Goal: Task Accomplishment & Management: Use online tool/utility

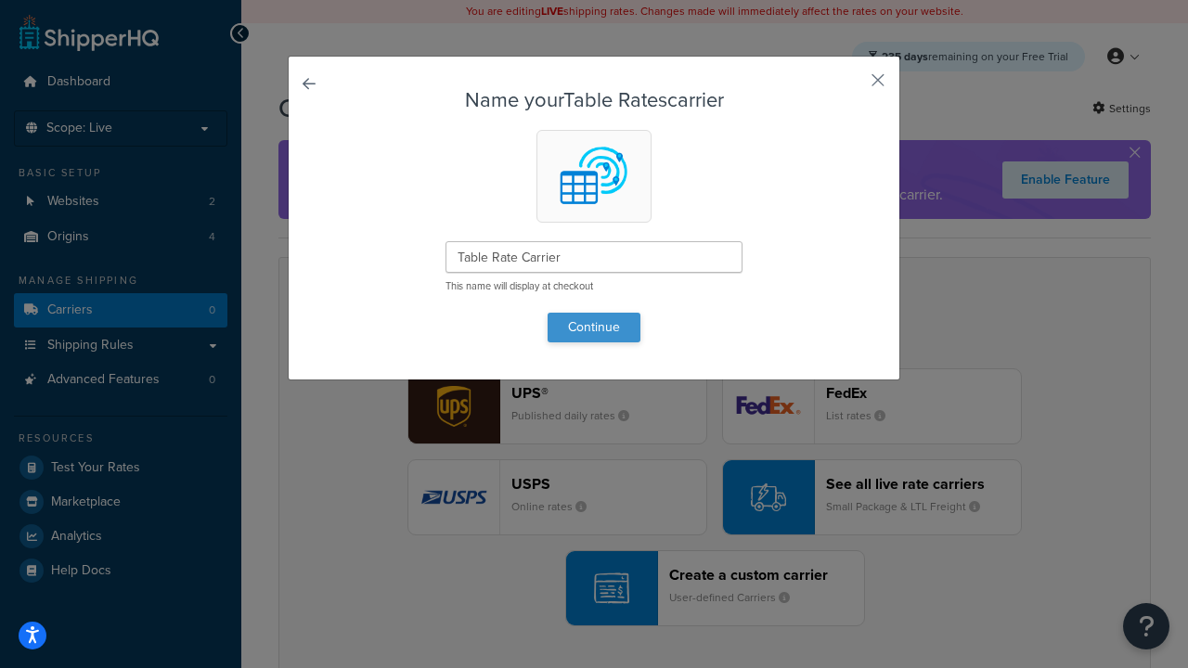
type input "Table Rate Carrier"
click at [594, 327] on button "Continue" at bounding box center [594, 328] width 93 height 30
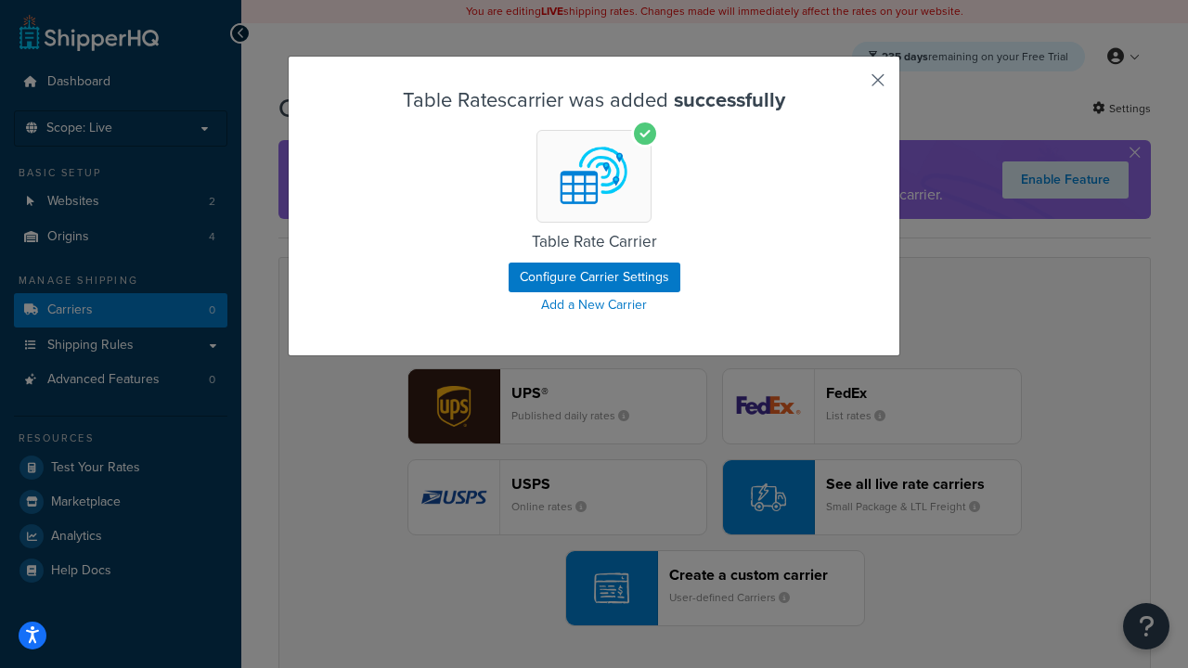
click at [850, 86] on button "button" at bounding box center [850, 86] width 5 height 5
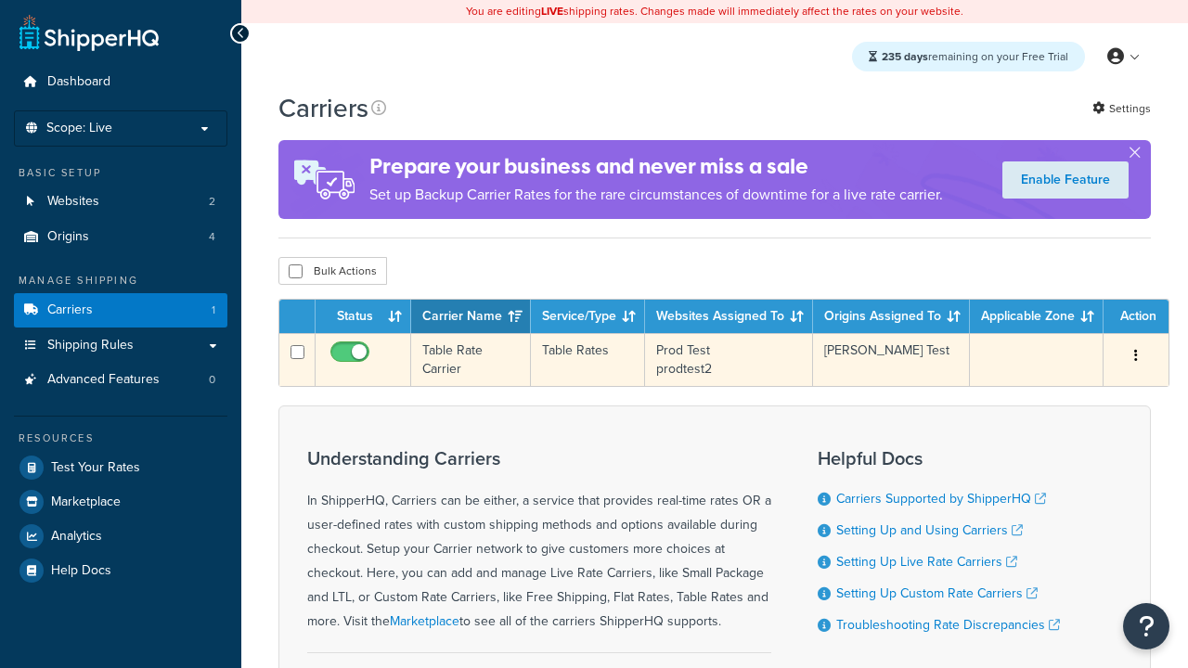
click at [1136, 357] on icon "button" at bounding box center [1136, 355] width 4 height 13
click at [0, 0] on link "Edit" at bounding box center [0, 0] width 0 height 0
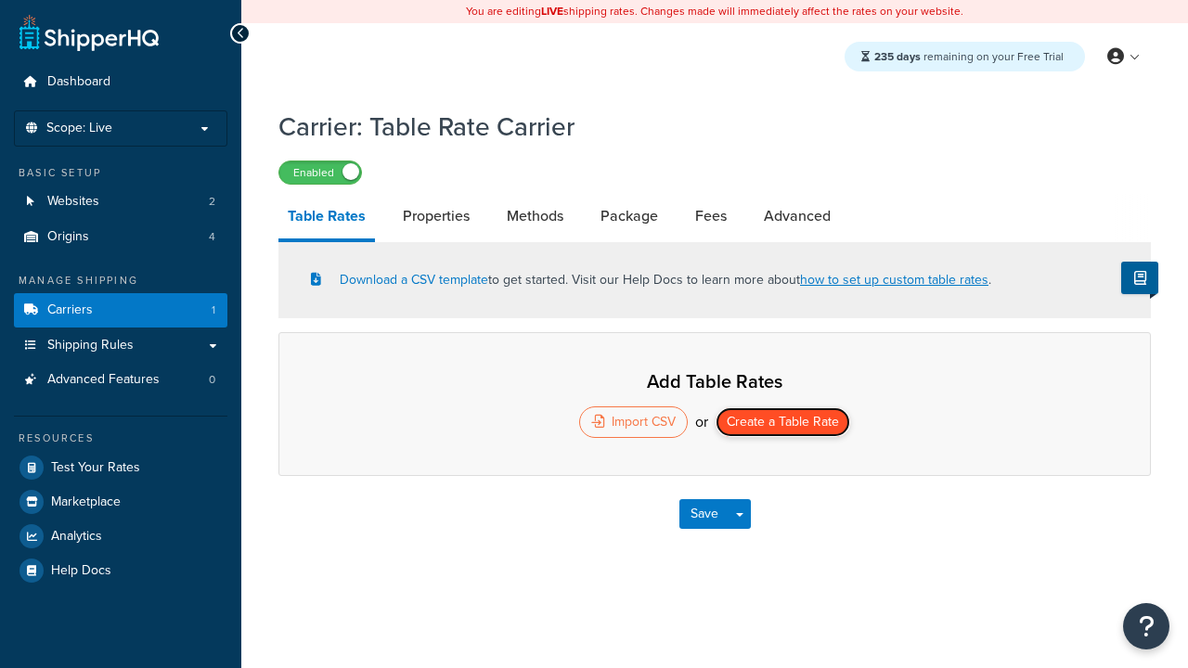
click at [782, 424] on button "Create a Table Rate" at bounding box center [783, 422] width 135 height 30
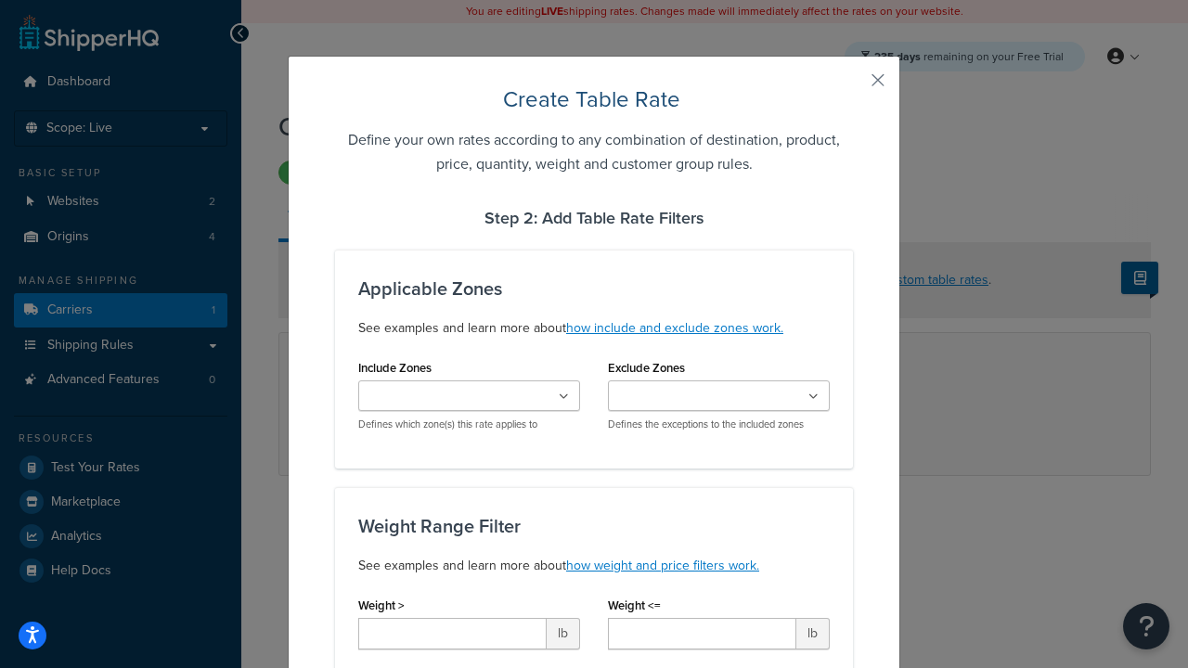
type input "10"
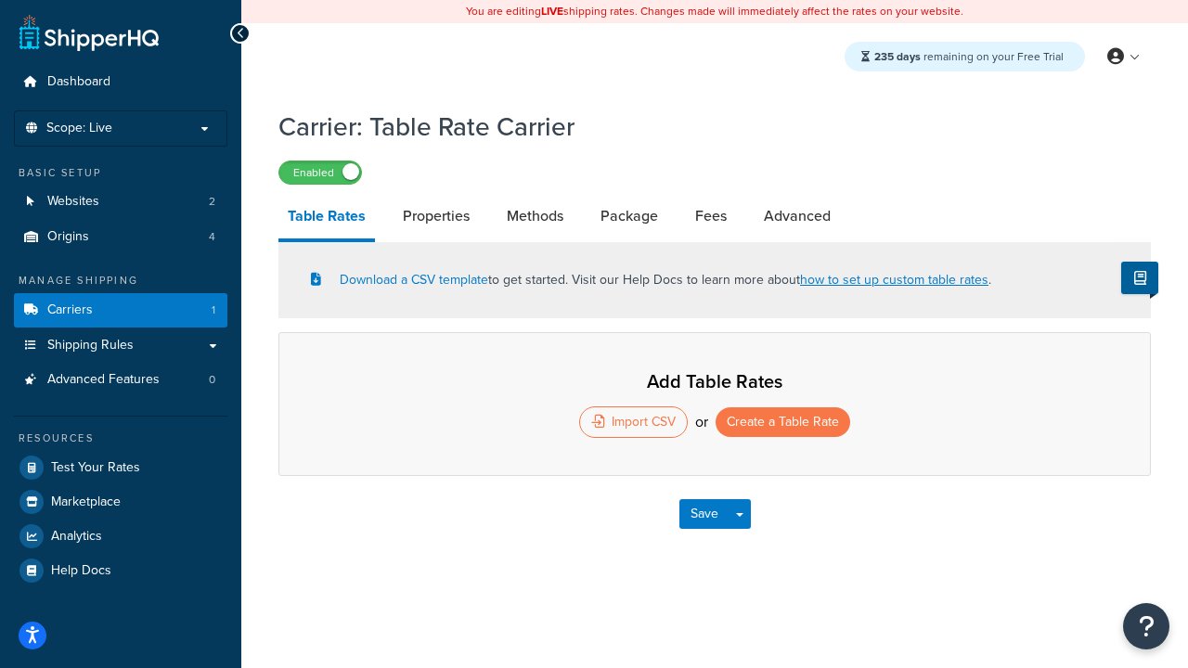
select select "25"
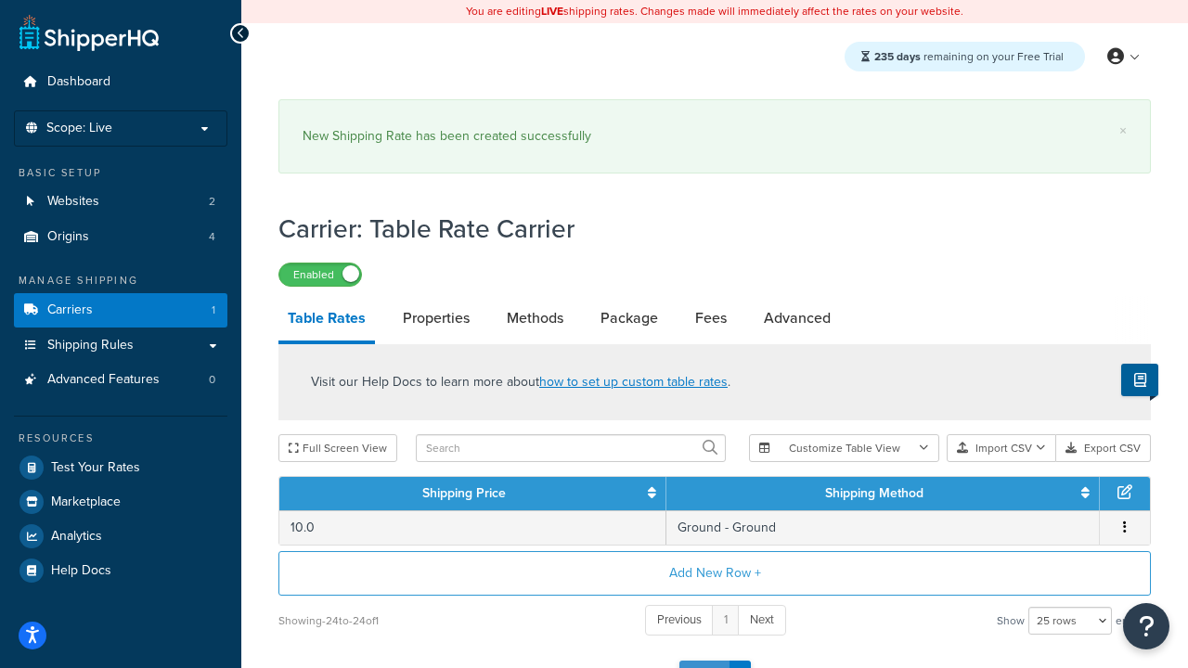
click at [704, 661] on button "Save" at bounding box center [704, 676] width 50 height 30
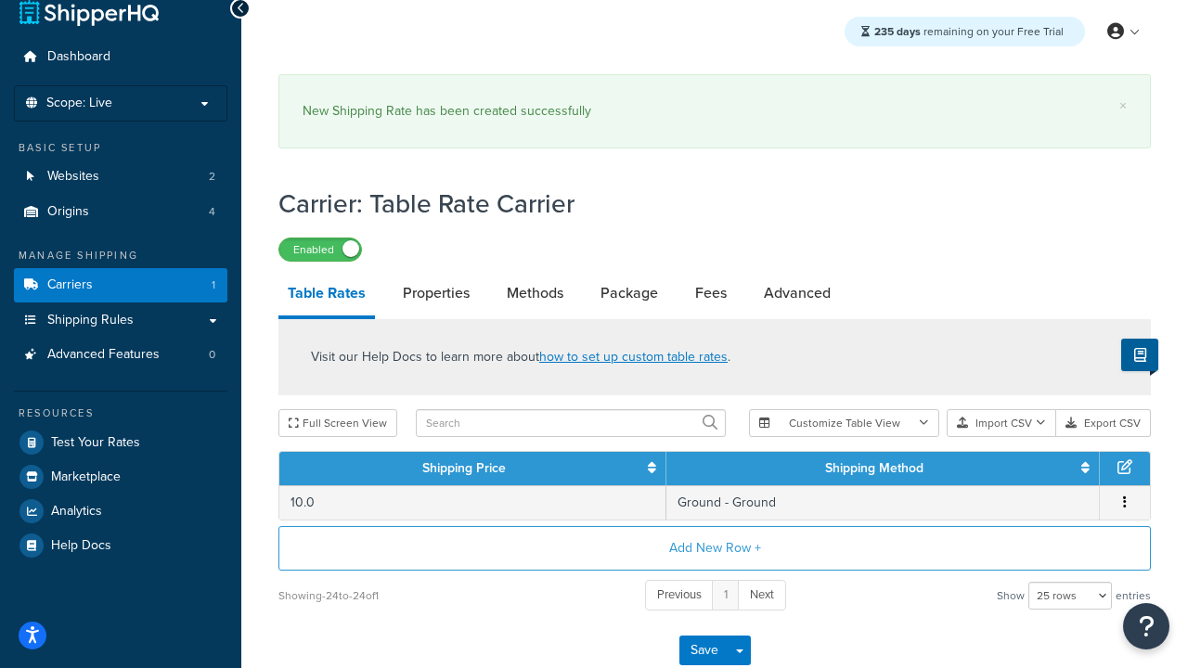
scroll to position [0, 0]
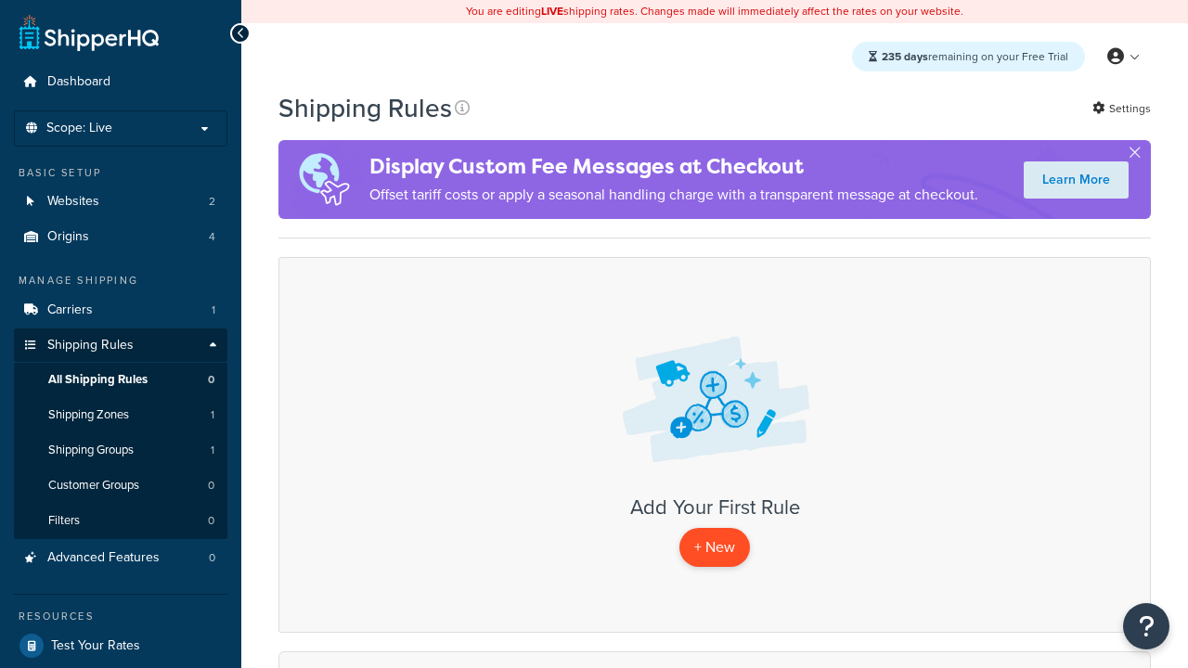
click at [715, 548] on p "+ New" at bounding box center [714, 547] width 71 height 38
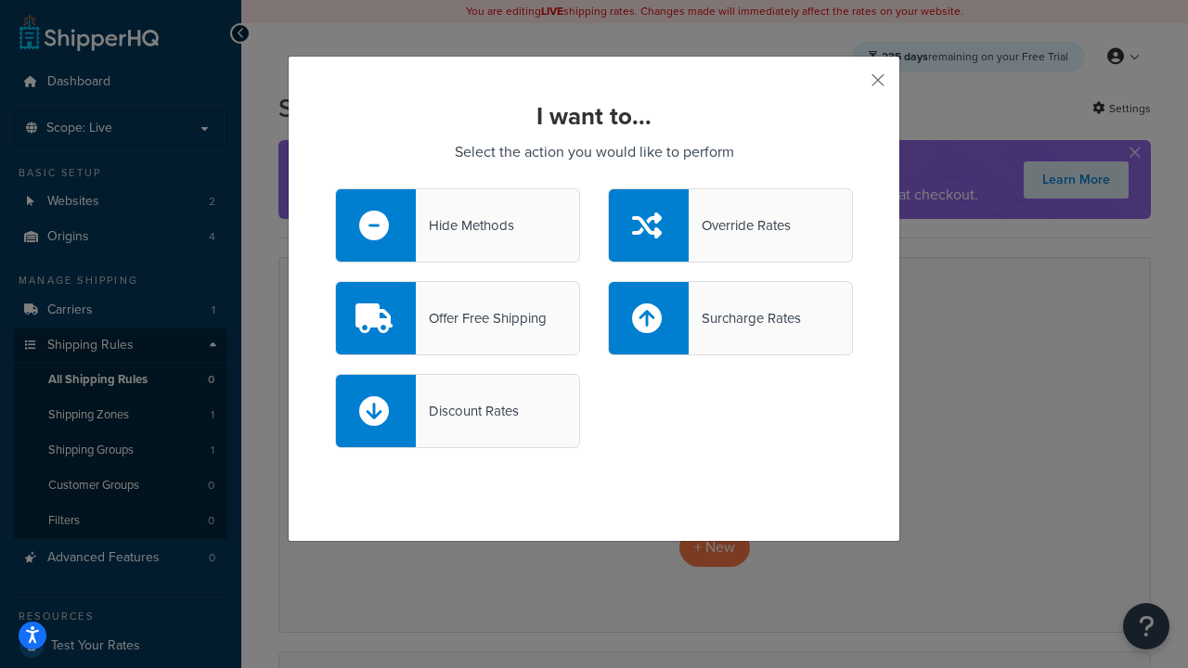
click at [730, 226] on div "Override Rates" at bounding box center [740, 226] width 102 height 26
click at [0, 0] on input "Override Rates" at bounding box center [0, 0] width 0 height 0
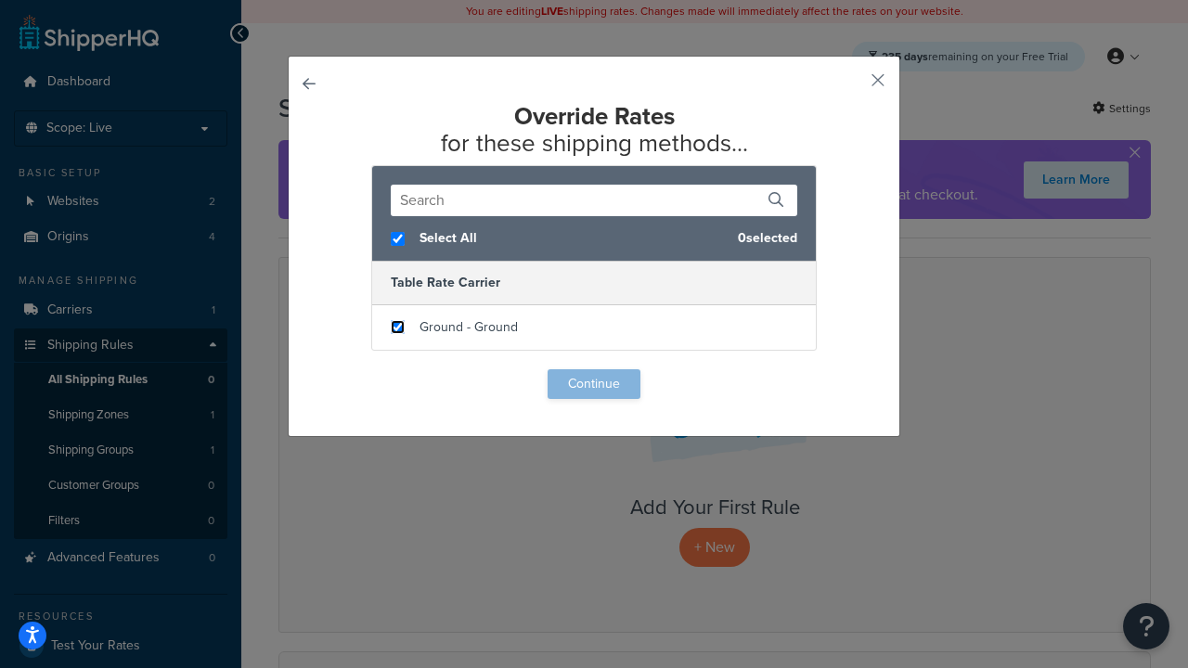
click at [397, 328] on input "checkbox" at bounding box center [398, 327] width 14 height 14
checkbox input "true"
click at [594, 384] on button "Continue" at bounding box center [594, 384] width 93 height 30
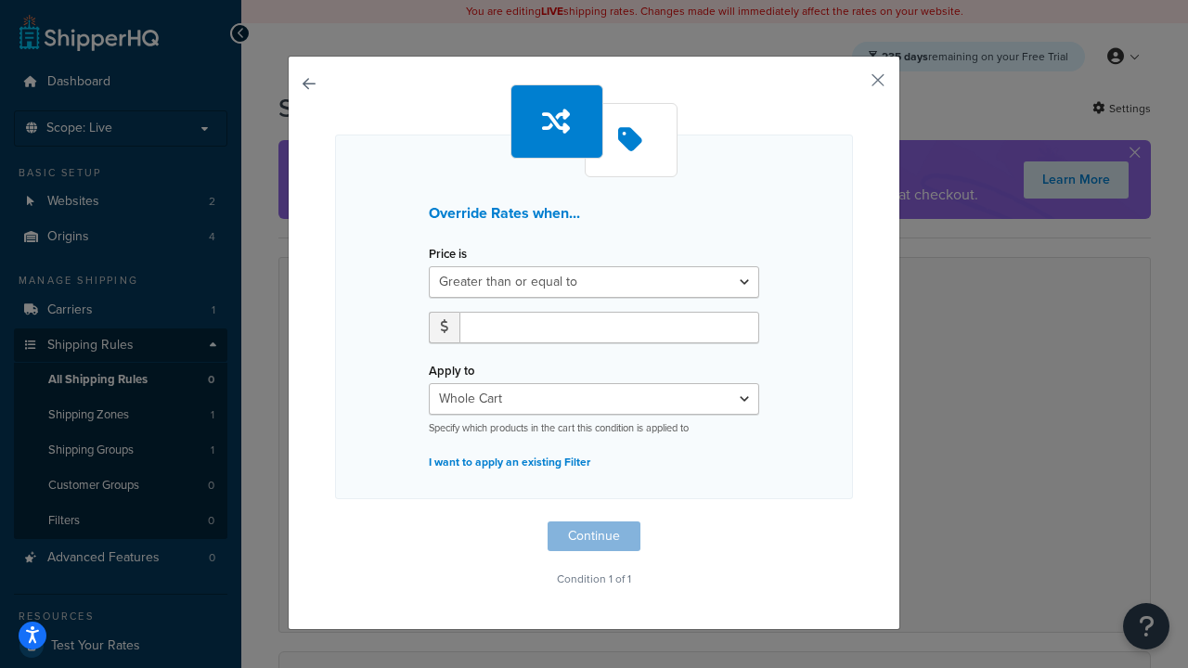
click at [447, 254] on label "Price is" at bounding box center [448, 254] width 38 height 14
click at [447, 266] on select "Greater than or equal to Between or equal to Less than or equal to" at bounding box center [594, 282] width 330 height 32
click at [609, 327] on input "number" at bounding box center [609, 328] width 300 height 32
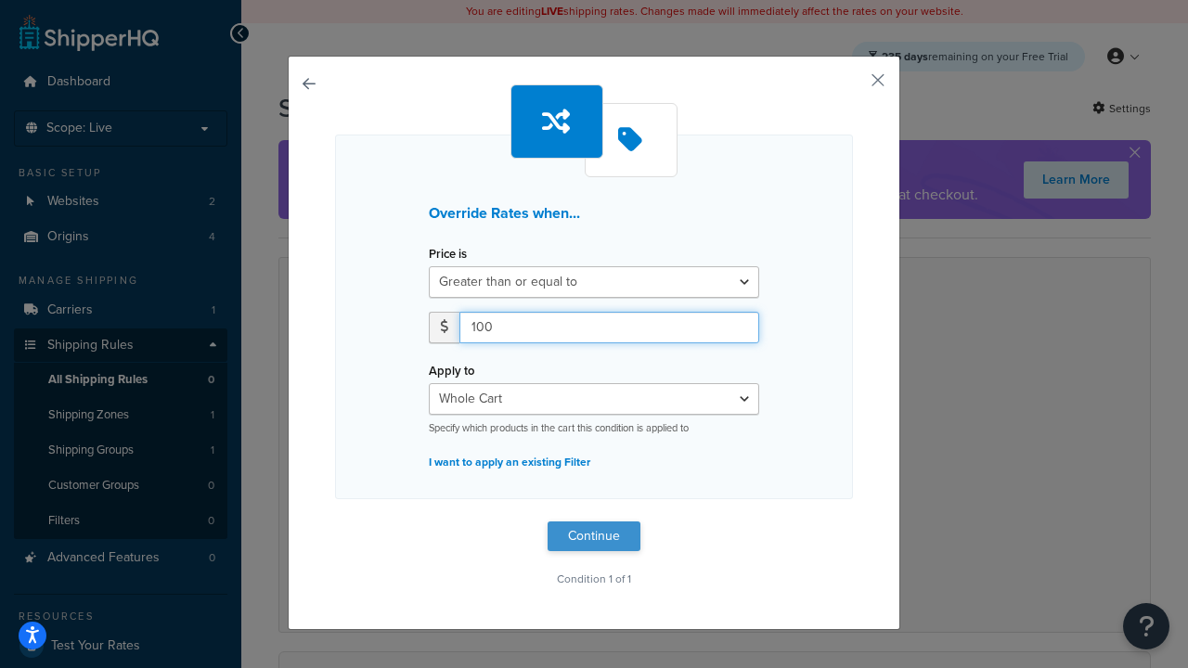
type input "100"
click at [594, 536] on button "Continue" at bounding box center [594, 537] width 93 height 30
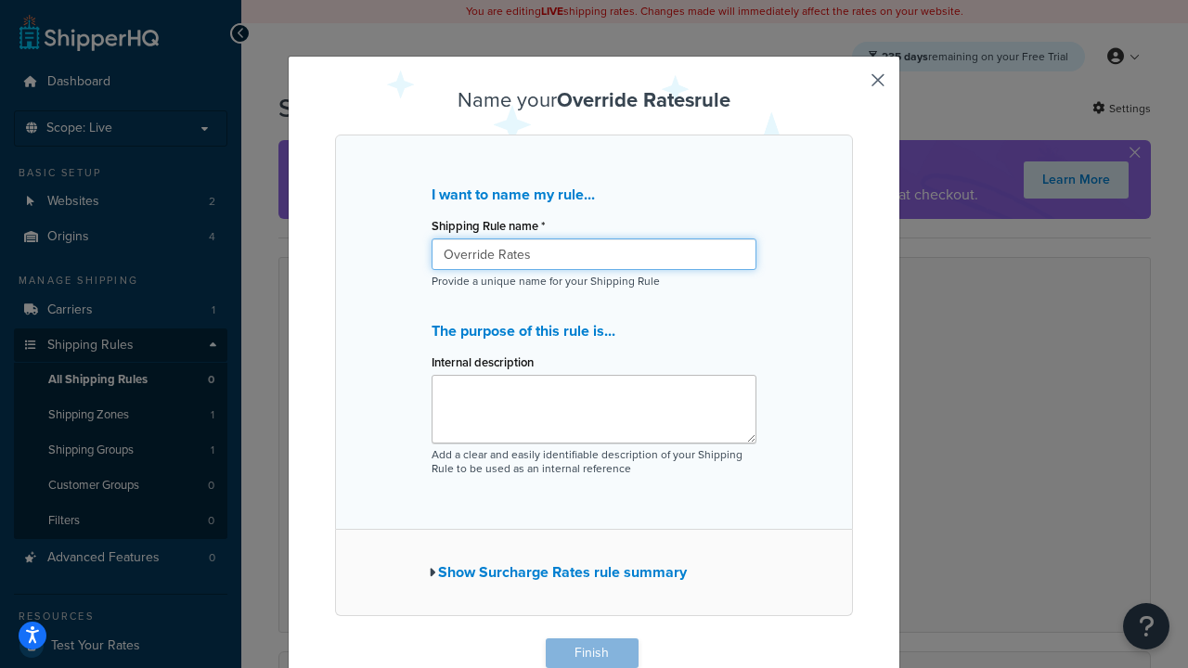
type input "Override Rates"
click at [591, 653] on button "Finish" at bounding box center [592, 654] width 93 height 30
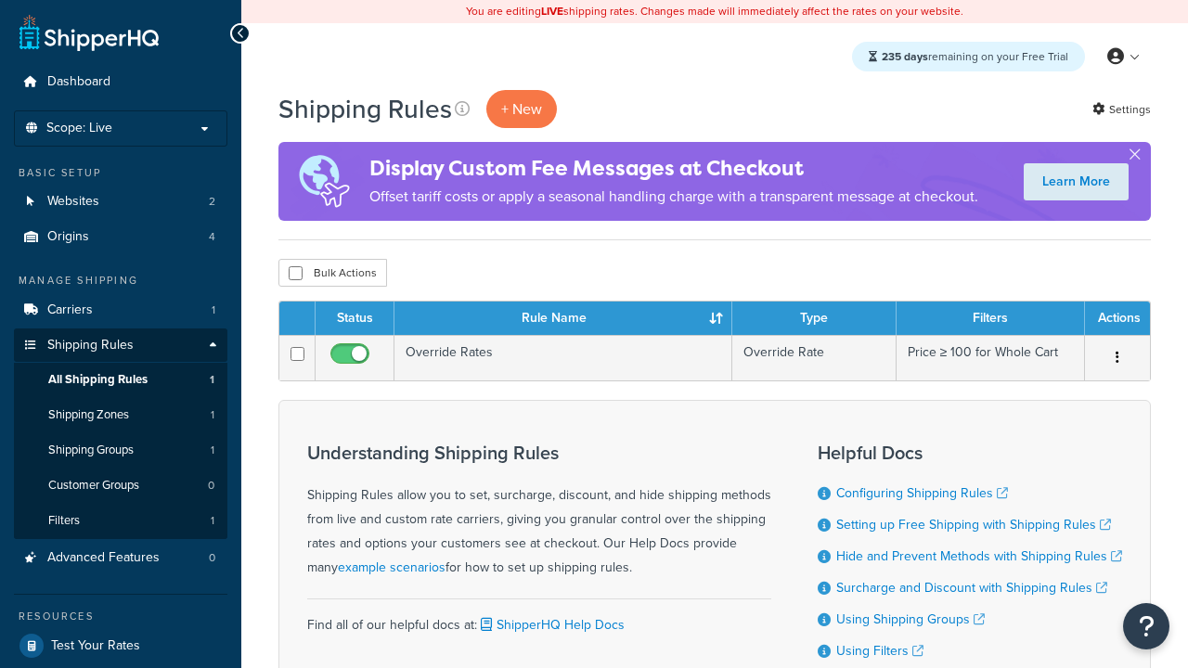
click at [355, 319] on th "Status" at bounding box center [355, 318] width 79 height 33
click at [562, 319] on th "Rule Name" at bounding box center [563, 318] width 338 height 33
click at [814, 319] on th "Type" at bounding box center [814, 318] width 164 height 33
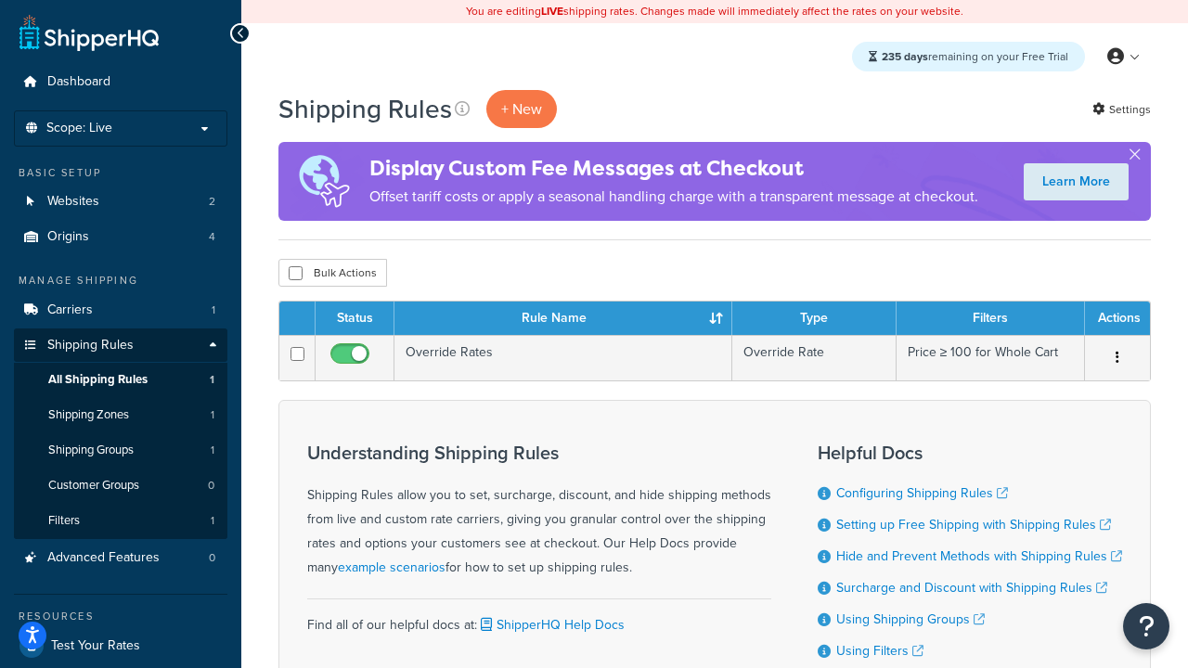
click at [814, 319] on th "Type" at bounding box center [814, 318] width 164 height 33
click at [990, 319] on th "Filters" at bounding box center [991, 318] width 188 height 33
click at [1117, 319] on th "Actions" at bounding box center [1117, 318] width 65 height 33
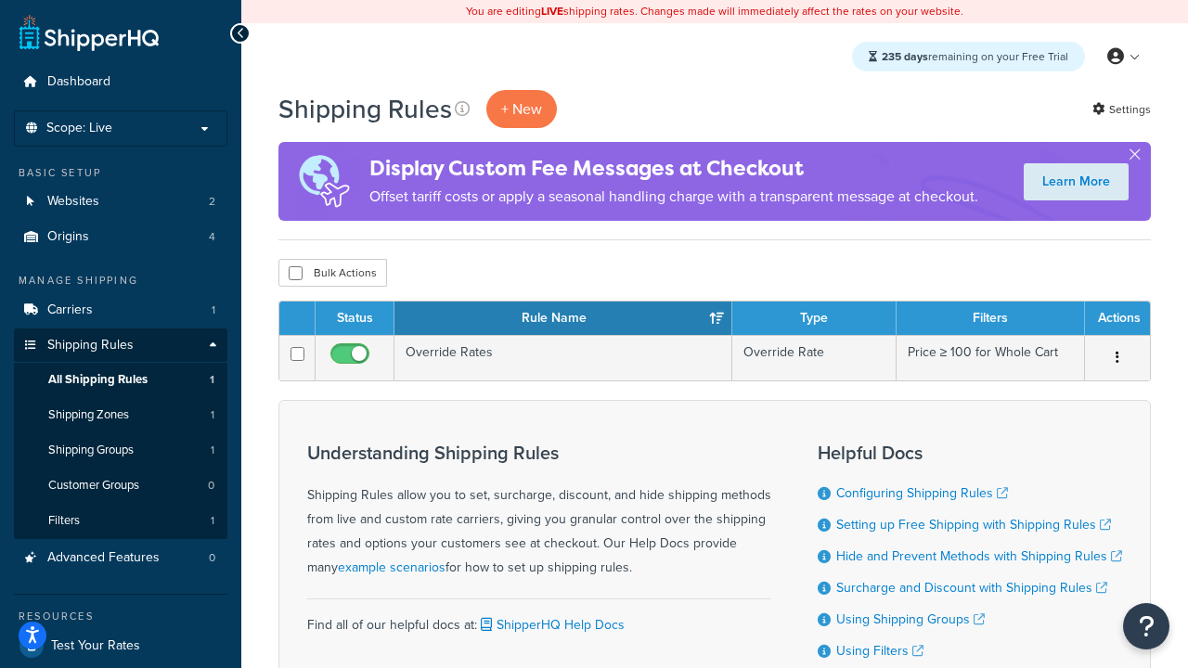
click at [1117, 319] on th "Actions" at bounding box center [1117, 318] width 65 height 33
click at [462, 109] on icon at bounding box center [462, 108] width 15 height 15
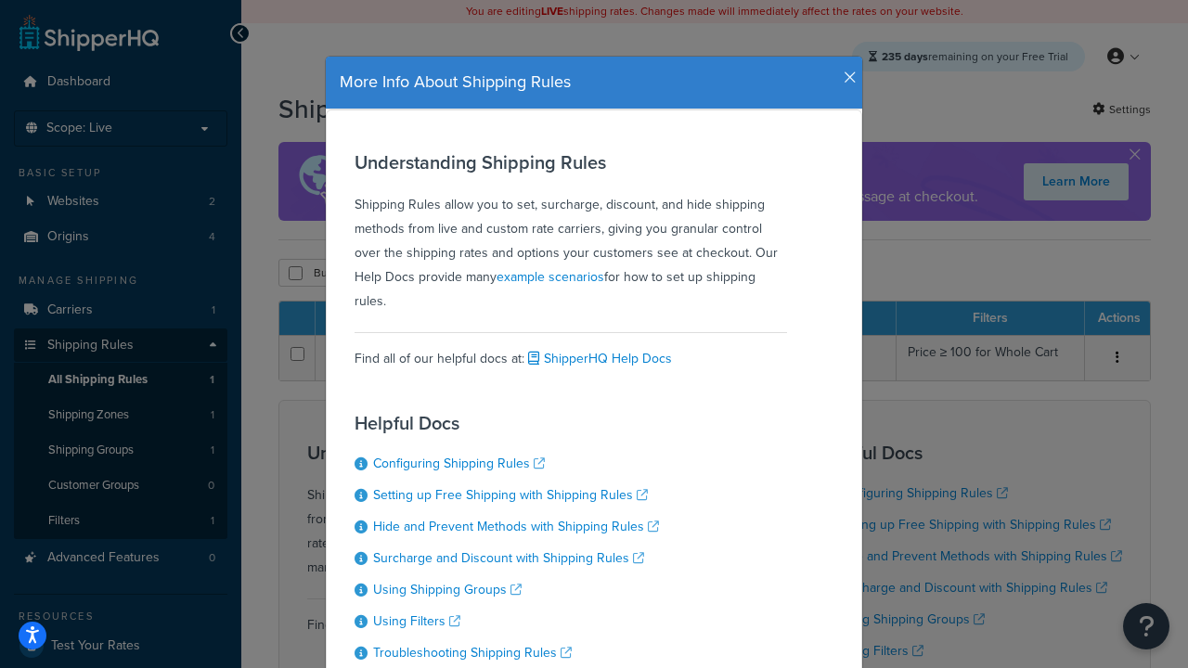
click at [846, 71] on icon "button" at bounding box center [850, 78] width 13 height 17
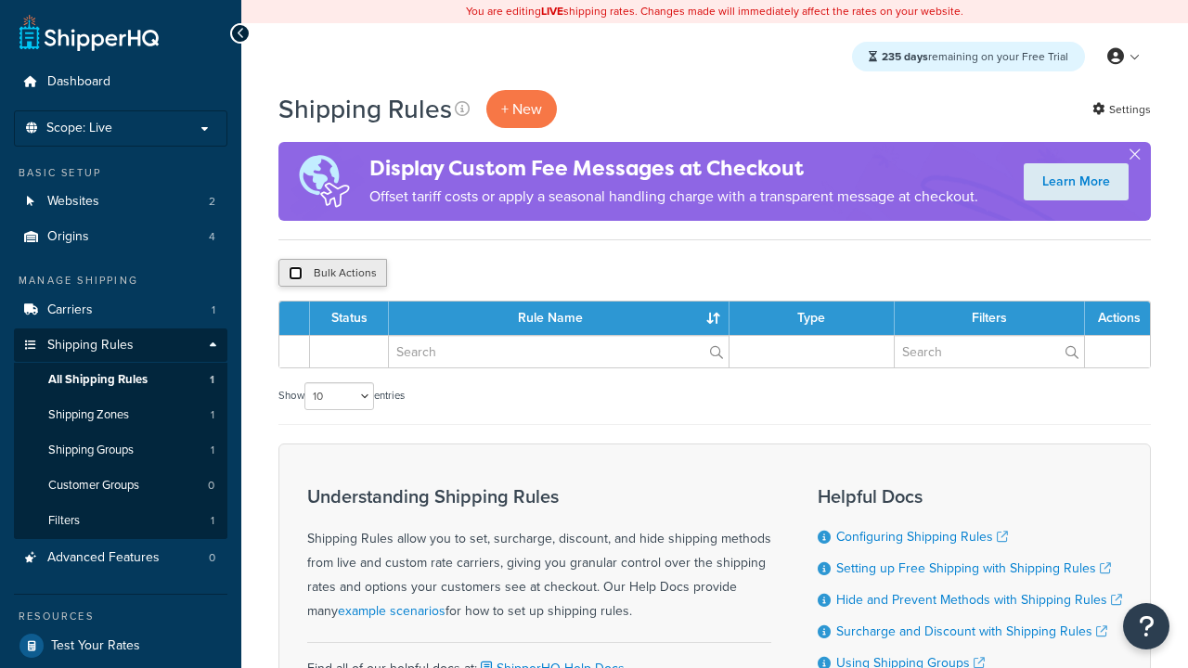
click at [295, 274] on input "checkbox" at bounding box center [296, 273] width 14 height 14
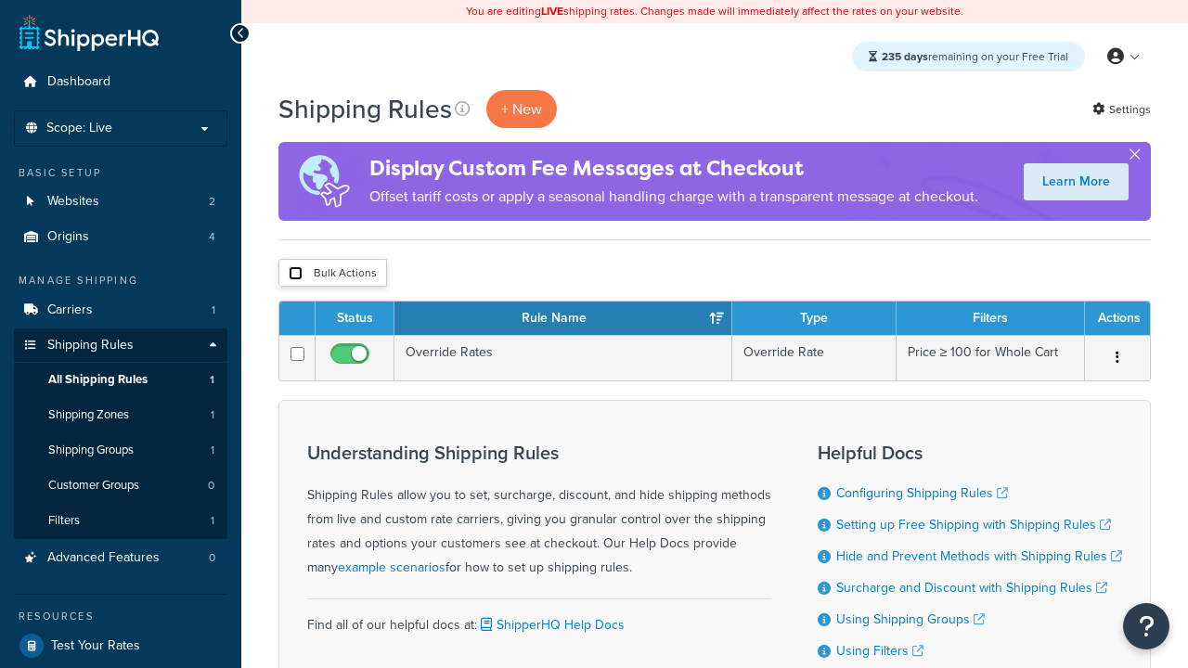
click at [332, 274] on button "Bulk Actions" at bounding box center [332, 273] width 109 height 28
checkbox input "true"
click at [0, 0] on button "Delete" at bounding box center [0, 0] width 0 height 0
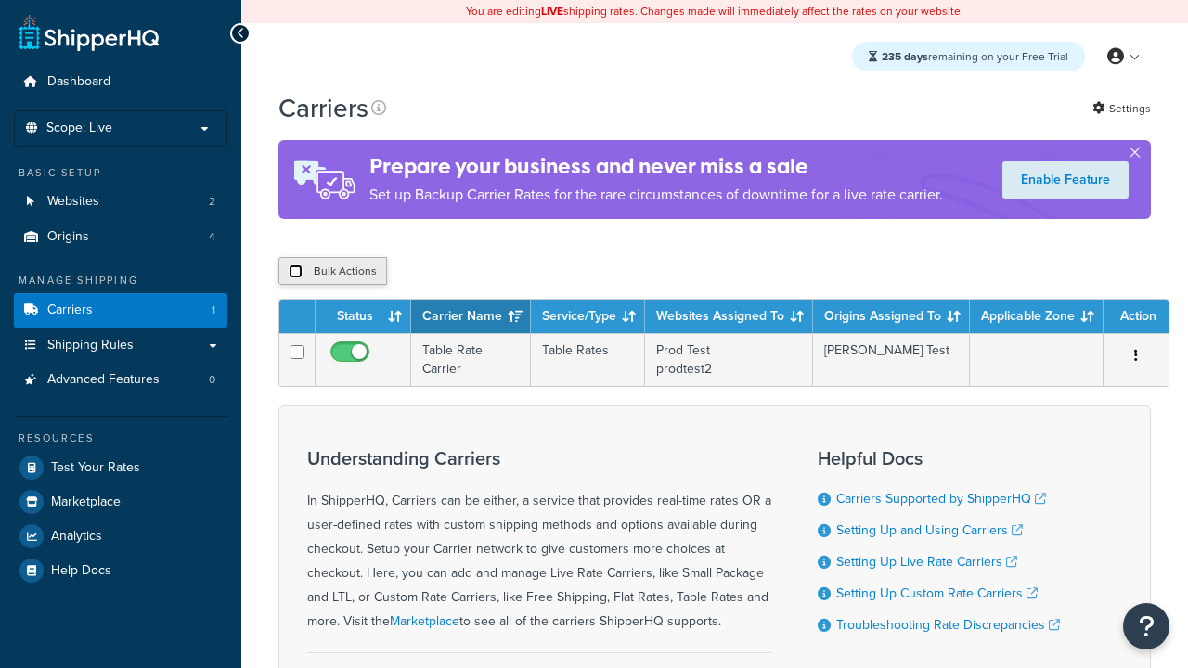
click at [295, 272] on input "checkbox" at bounding box center [296, 272] width 14 height 14
checkbox input "true"
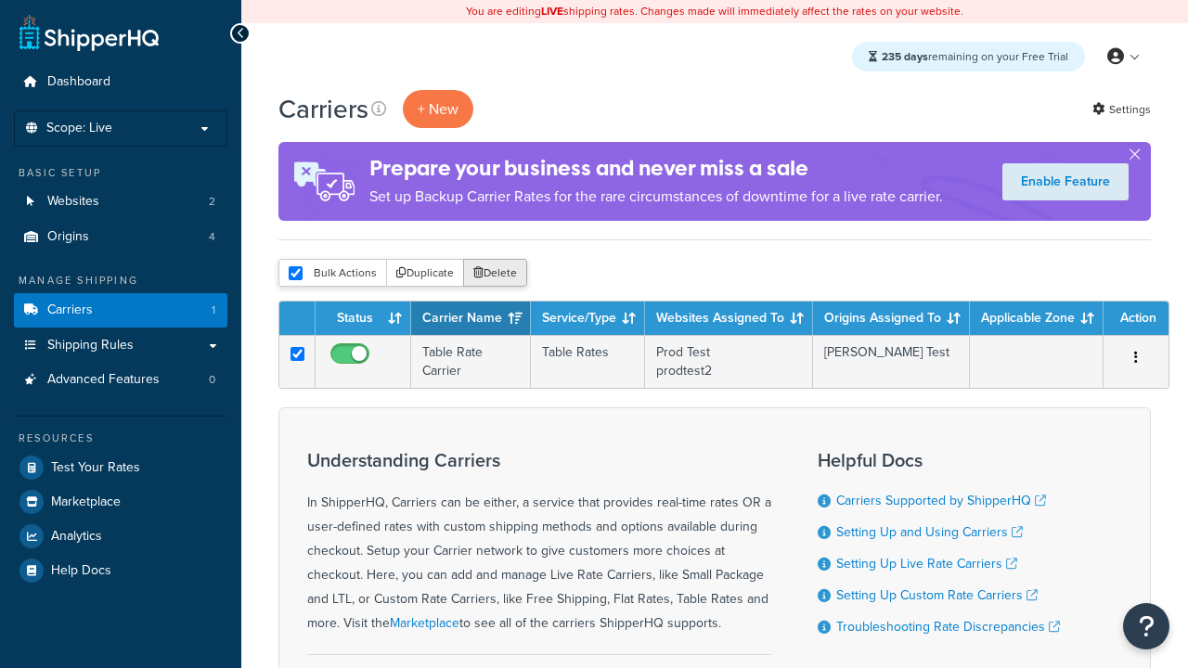
click at [499, 274] on button "Delete" at bounding box center [495, 273] width 64 height 28
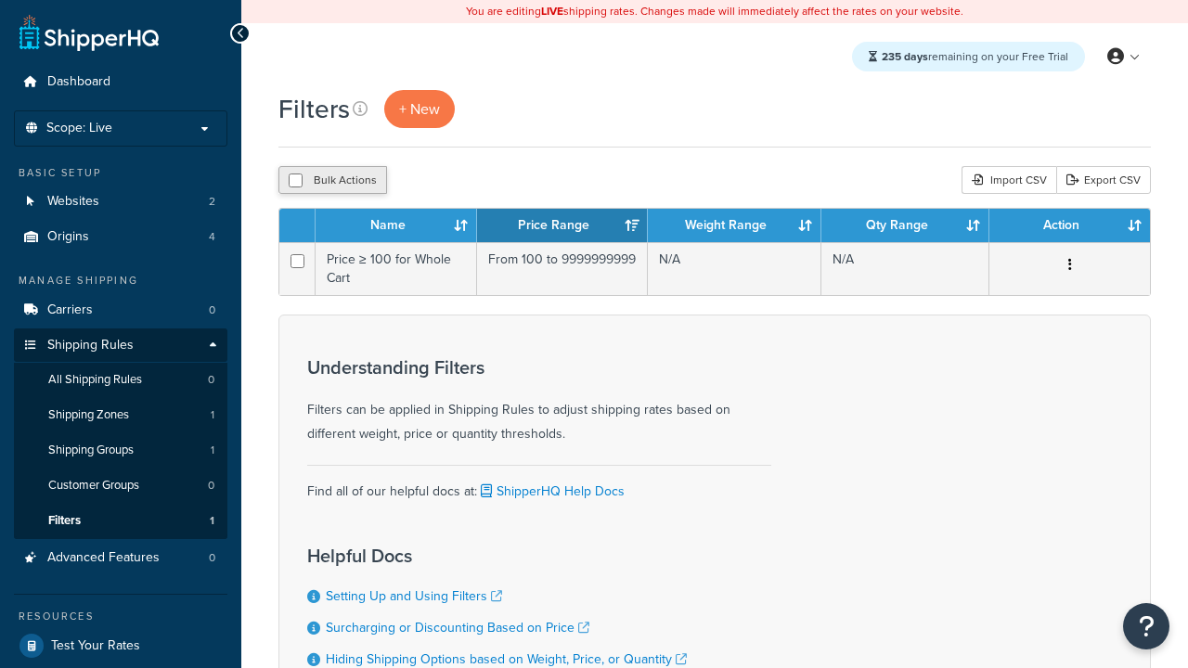
click at [332, 181] on button "Bulk Actions" at bounding box center [332, 180] width 109 height 28
checkbox input "true"
click at [0, 0] on button "Delete" at bounding box center [0, 0] width 0 height 0
